Goal: Task Accomplishment & Management: Complete application form

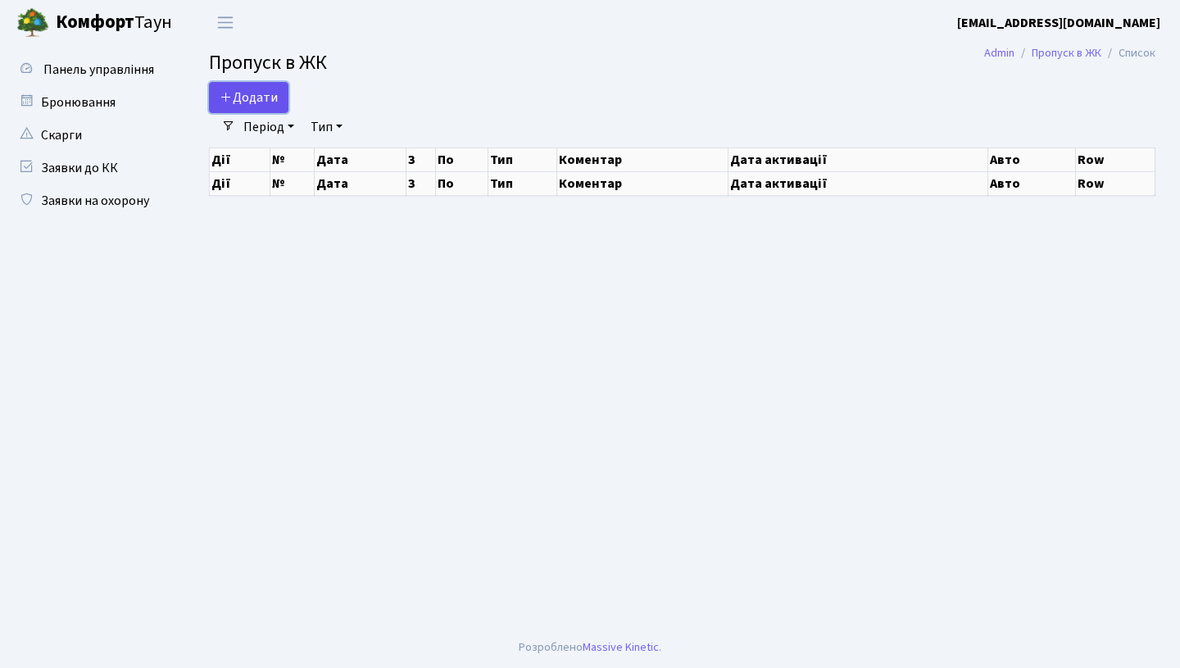
click at [238, 96] on span "Додати" at bounding box center [249, 97] width 58 height 18
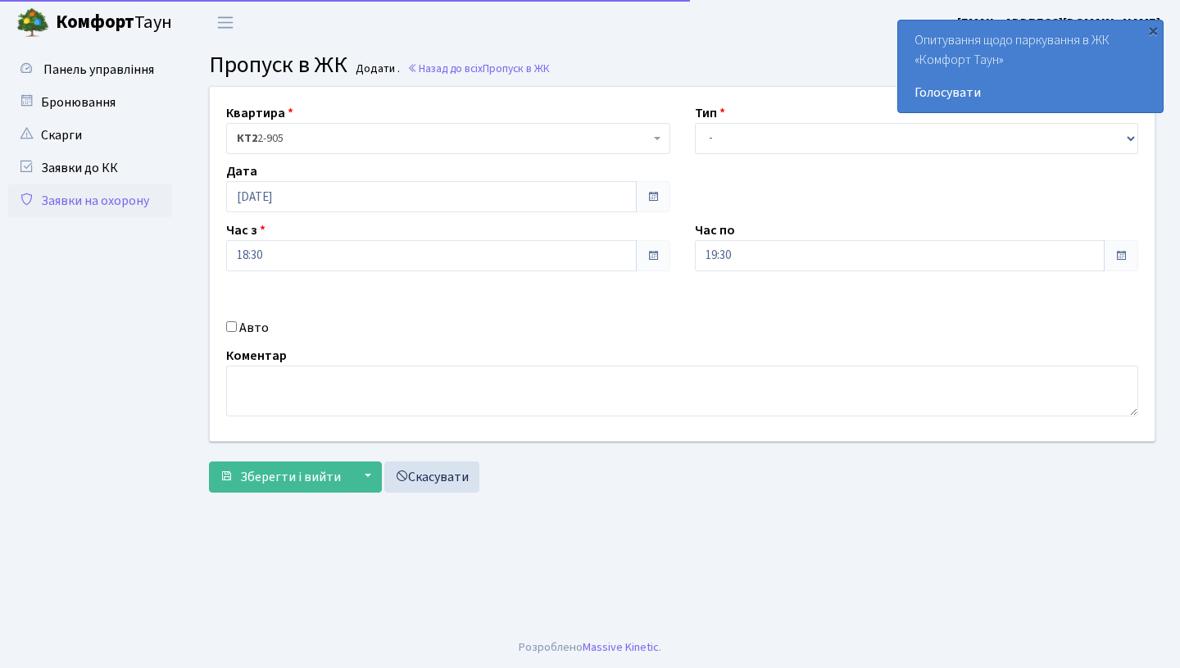
select select "1"
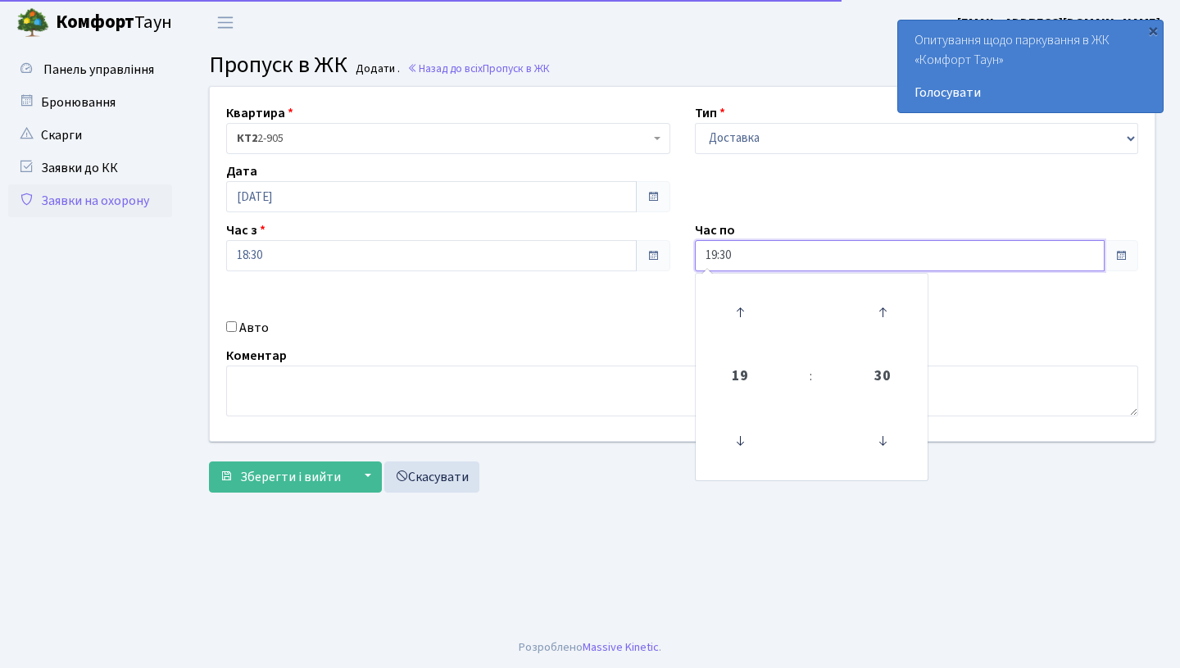
click at [739, 255] on input "19:30" at bounding box center [900, 255] width 411 height 31
click at [734, 300] on icon at bounding box center [740, 312] width 44 height 44
click at [734, 301] on icon at bounding box center [740, 312] width 44 height 44
type input "21:30"
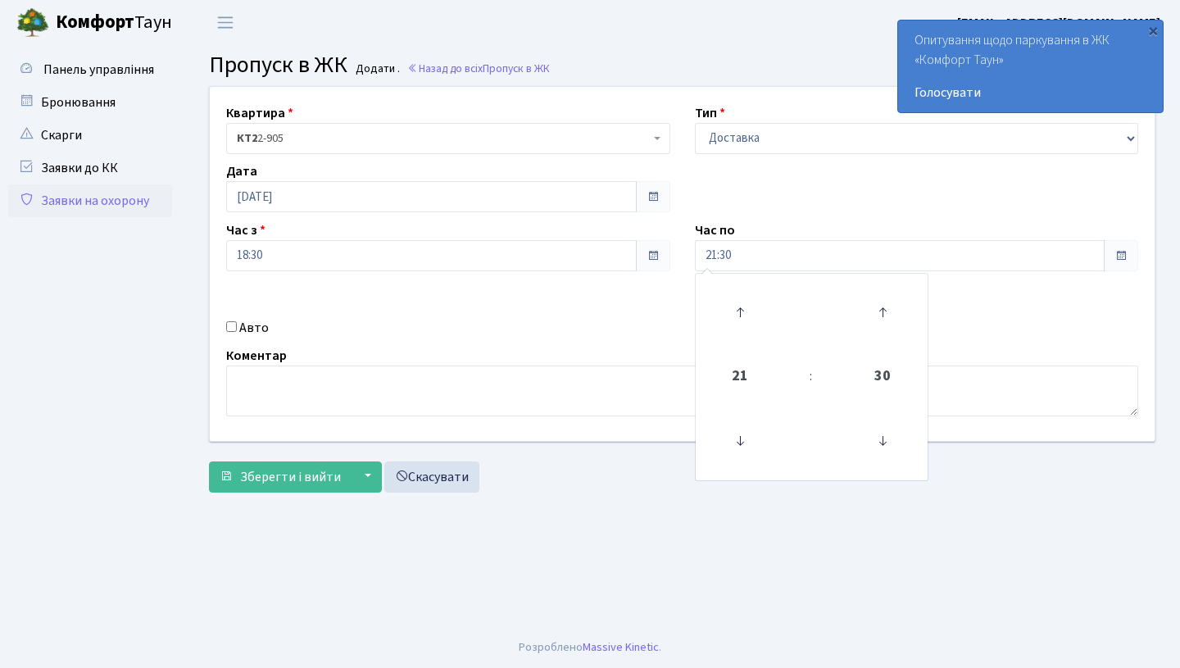
click at [536, 329] on div "Авто" at bounding box center [448, 328] width 469 height 20
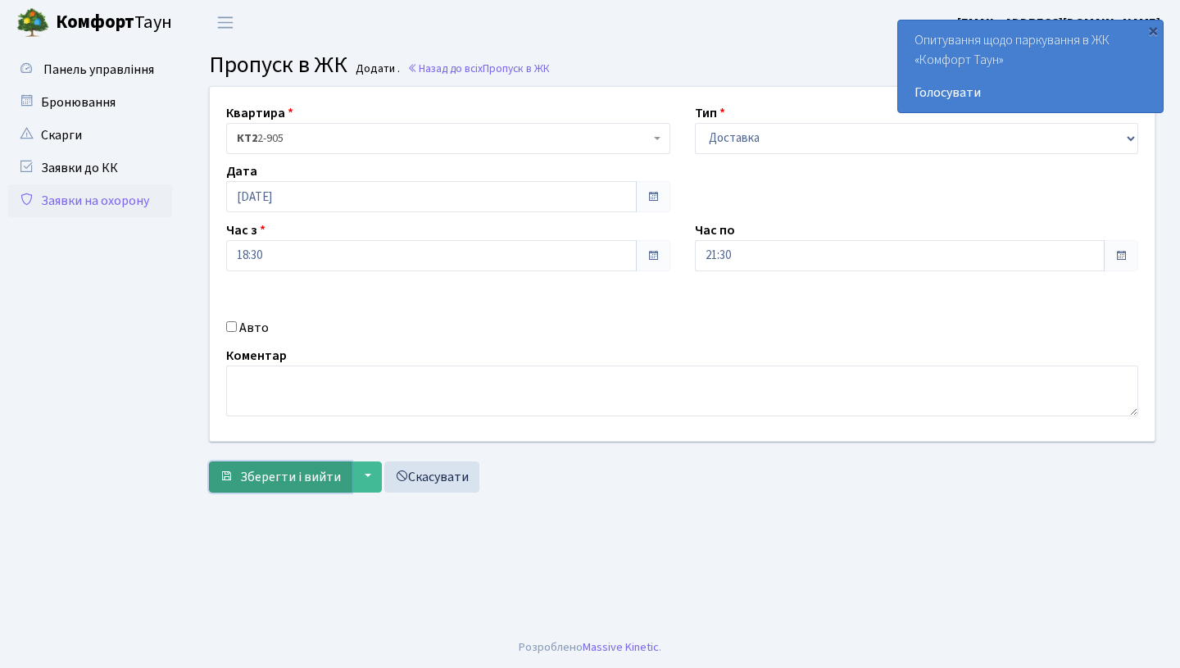
click at [320, 466] on button "Зберегти і вийти" at bounding box center [280, 476] width 143 height 31
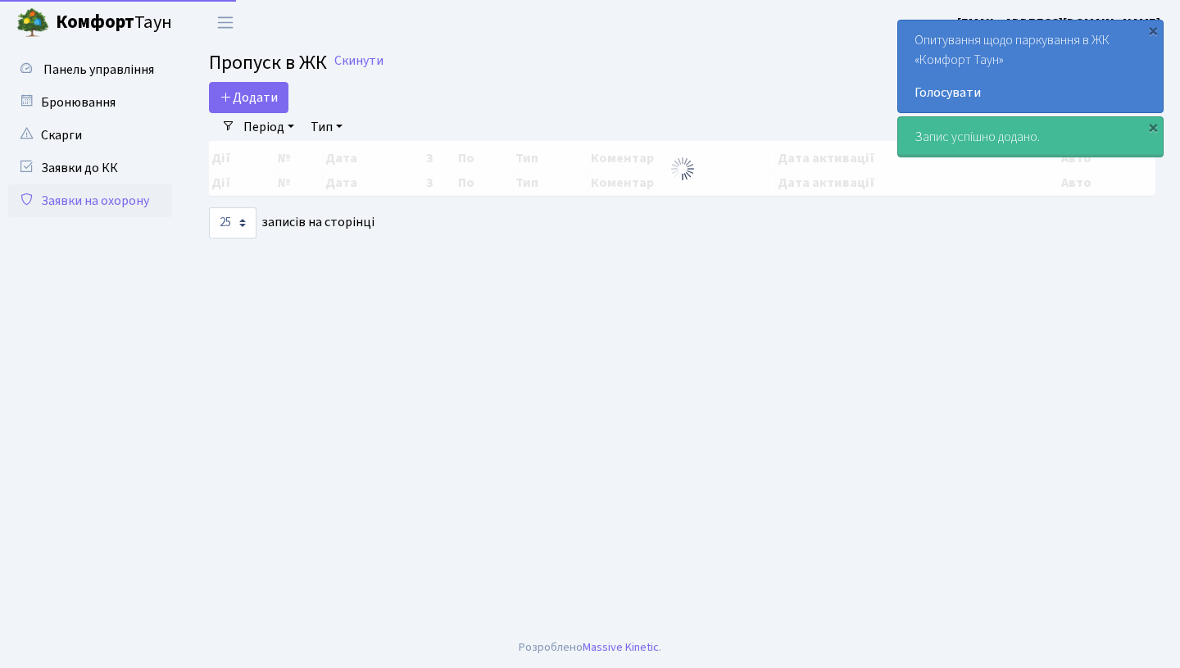
select select "25"
